Goal: Task Accomplishment & Management: Manage account settings

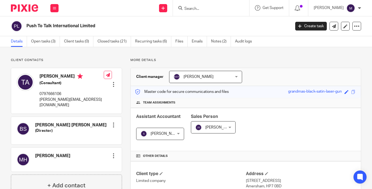
scroll to position [82, 0]
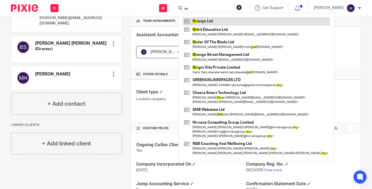
type input "or"
click at [212, 22] on link at bounding box center [256, 21] width 147 height 8
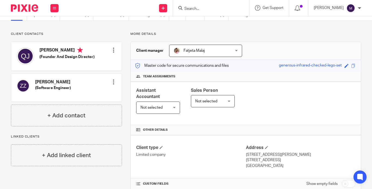
scroll to position [26, 0]
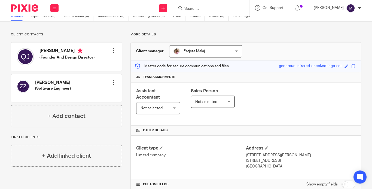
click at [172, 102] on div "Not selected Not selected" at bounding box center [158, 108] width 44 height 12
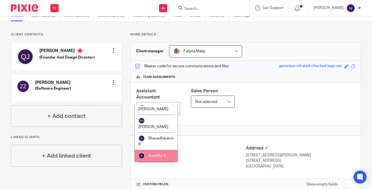
scroll to position [125, 0]
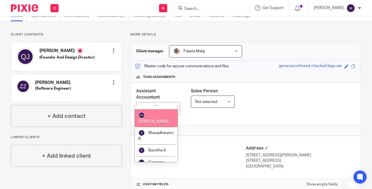
click at [152, 106] on div "Not selected" at bounding box center [152, 108] width 22 height 4
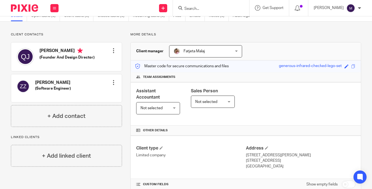
click at [174, 102] on div "Not selected Not selected" at bounding box center [158, 108] width 44 height 12
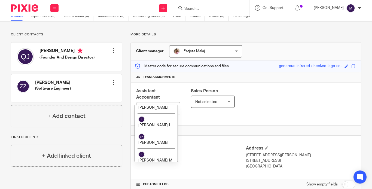
scroll to position [679, 0]
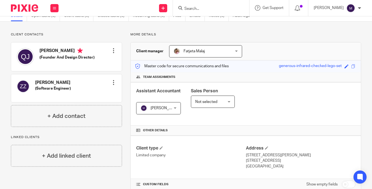
click at [200, 136] on div "Client type Limited company Address 71-75 Shelton Street, Covent Garden London,…" at bounding box center [246, 158] width 230 height 44
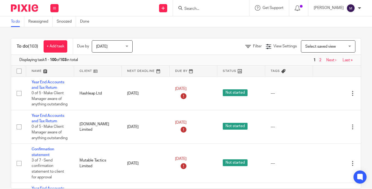
click at [208, 8] on input "Search" at bounding box center [208, 9] width 49 height 5
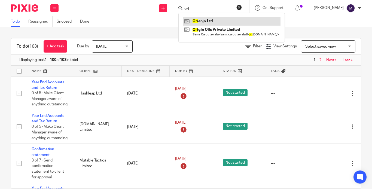
type input "ori"
click at [214, 18] on link at bounding box center [232, 21] width 98 height 8
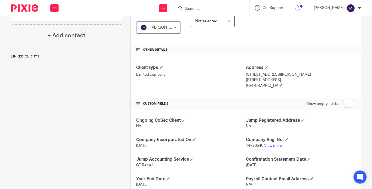
scroll to position [106, 0]
click at [269, 144] on link "View more" at bounding box center [273, 146] width 18 height 4
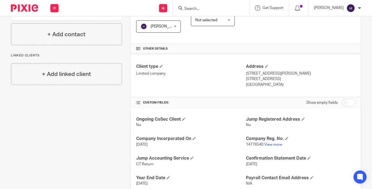
scroll to position [107, 0]
click at [162, 21] on span "[PERSON_NAME]" at bounding box center [157, 26] width 32 height 11
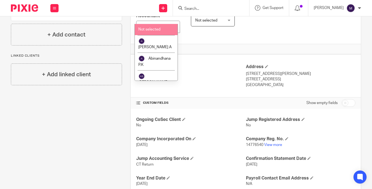
click at [157, 31] on li "Not selected" at bounding box center [156, 29] width 43 height 11
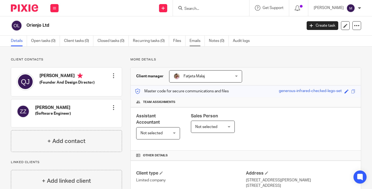
scroll to position [0, 0]
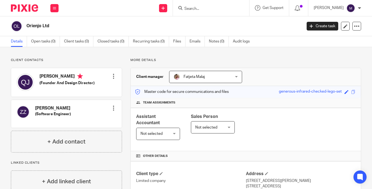
click at [210, 9] on input "Search" at bounding box center [208, 9] width 49 height 5
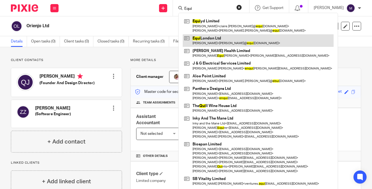
type input "Equi"
click at [227, 38] on link at bounding box center [258, 40] width 151 height 13
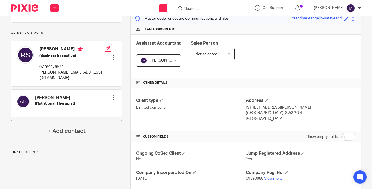
scroll to position [109, 0]
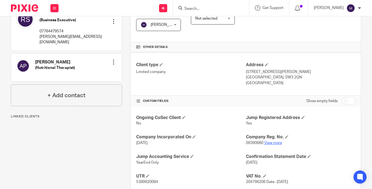
click at [264, 141] on link "View more" at bounding box center [273, 143] width 18 height 4
click at [209, 7] on input "Search" at bounding box center [208, 9] width 49 height 5
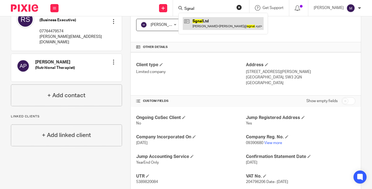
type input "Sgnal"
click at [242, 22] on link at bounding box center [223, 23] width 81 height 13
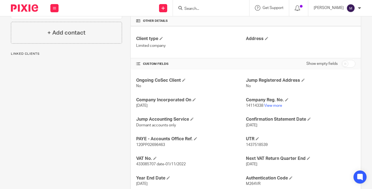
scroll to position [136, 0]
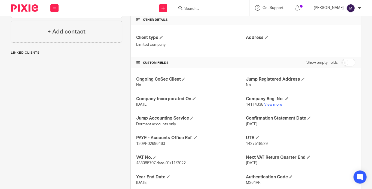
click at [266, 102] on p "14114338 View more" at bounding box center [300, 104] width 109 height 5
click at [266, 103] on link "View more" at bounding box center [273, 105] width 18 height 4
click at [224, 8] on input "Search" at bounding box center [208, 9] width 49 height 5
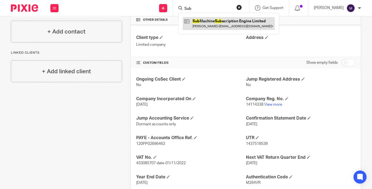
type input "Sub"
click at [236, 27] on link at bounding box center [229, 23] width 92 height 13
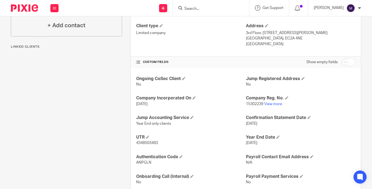
scroll to position [148, 0]
click at [267, 102] on link "View more" at bounding box center [273, 104] width 18 height 4
click at [206, 8] on input "Search" at bounding box center [208, 9] width 49 height 5
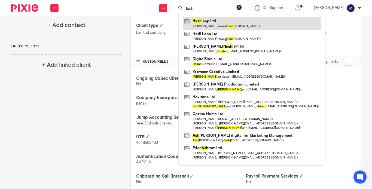
type input "Hash"
click at [224, 22] on link at bounding box center [252, 23] width 138 height 13
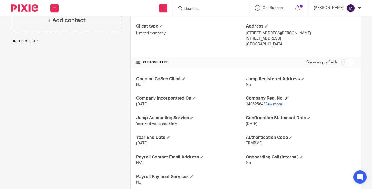
scroll to position [148, 0]
click at [273, 101] on p "14062564 View more" at bounding box center [300, 103] width 109 height 5
click at [272, 102] on link "View more" at bounding box center [273, 104] width 18 height 4
click at [202, 4] on div at bounding box center [211, 8] width 76 height 16
click at [202, 9] on input "Search" at bounding box center [208, 9] width 49 height 5
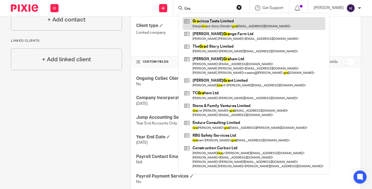
type input "Gra"
click at [215, 24] on link at bounding box center [254, 23] width 142 height 13
click at [218, 25] on link at bounding box center [254, 23] width 142 height 13
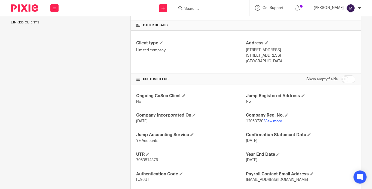
scroll to position [148, 0]
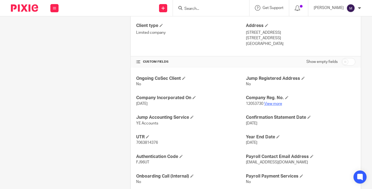
click at [266, 102] on link "View more" at bounding box center [273, 104] width 18 height 4
click at [205, 11] on form at bounding box center [213, 8] width 58 height 7
click at [205, 10] on input "Search" at bounding box center [208, 9] width 49 height 5
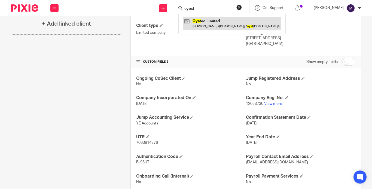
type input "oyest"
click at [226, 23] on link at bounding box center [232, 23] width 99 height 13
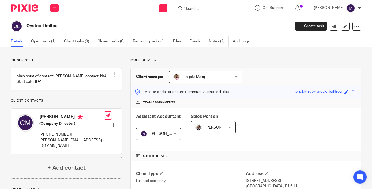
scroll to position [148, 0]
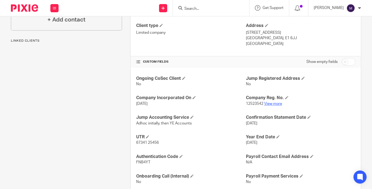
click at [266, 102] on link "View more" at bounding box center [273, 104] width 18 height 4
